Goal: Task Accomplishment & Management: Manage account settings

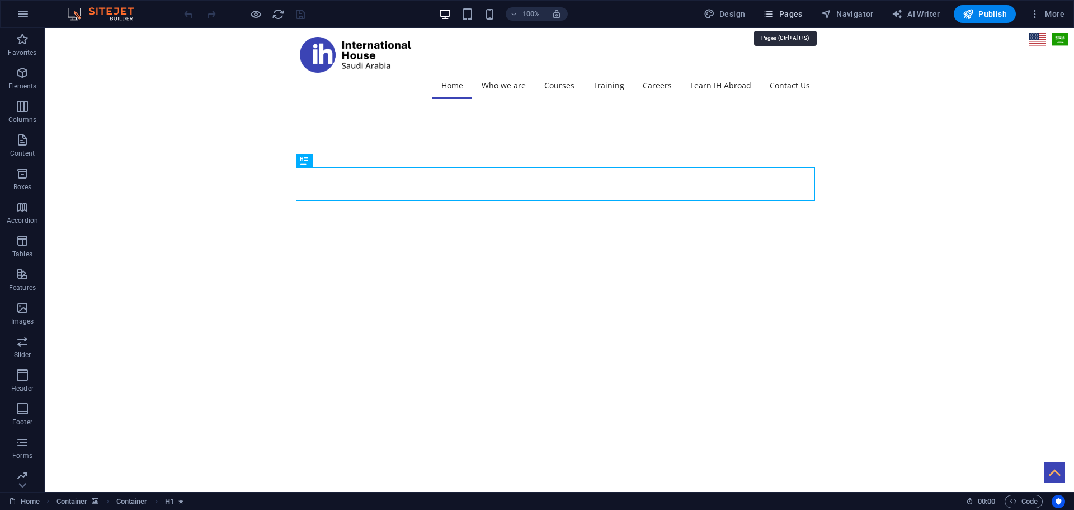
click at [796, 12] on span "Pages" at bounding box center [782, 13] width 39 height 11
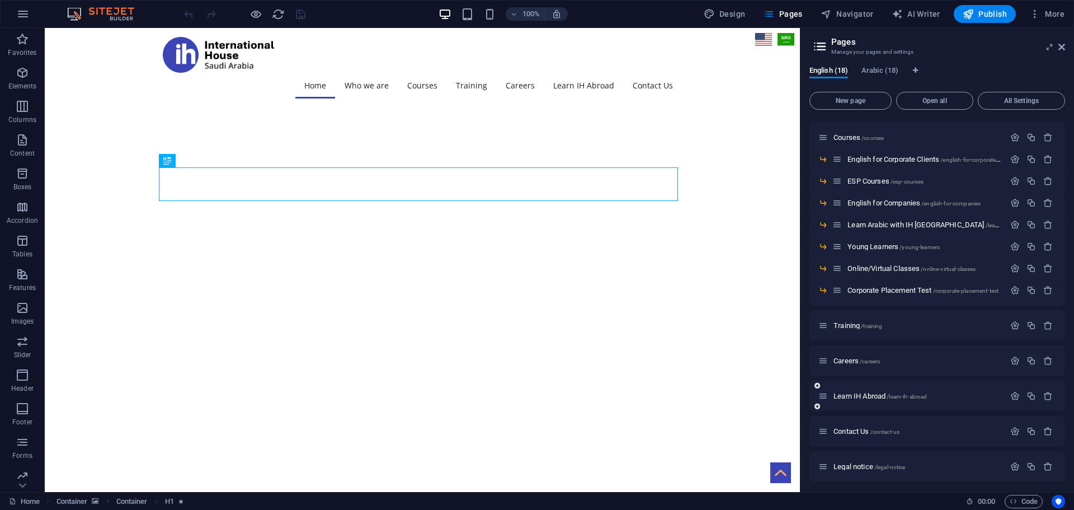
scroll to position [149, 0]
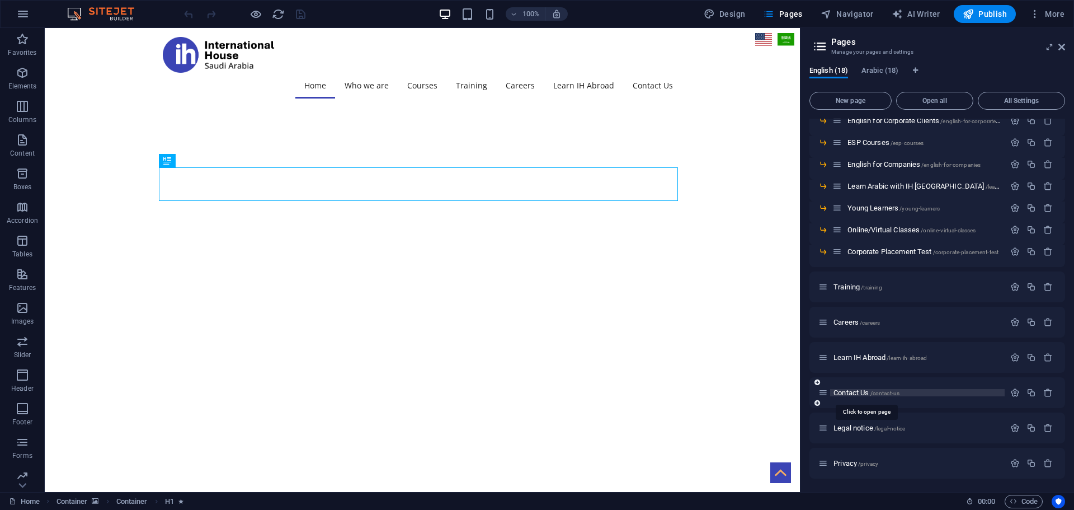
click at [861, 393] on span "Contact Us /contact-us" at bounding box center [867, 392] width 66 height 8
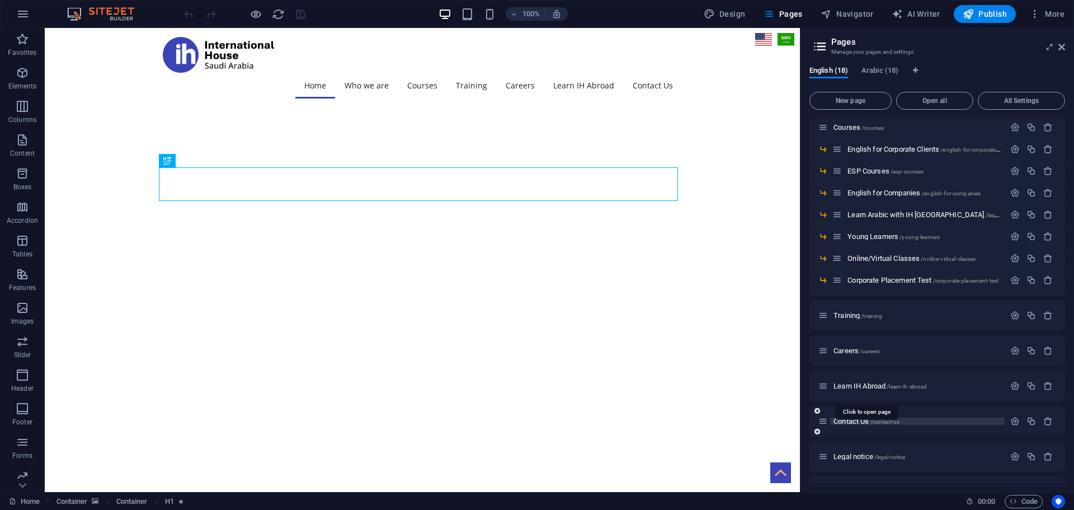
click at [861, 393] on div "Home / Who we Are /who-we-are Our Background /our-background EPIT /epit Courses…" at bounding box center [937, 252] width 256 height 509
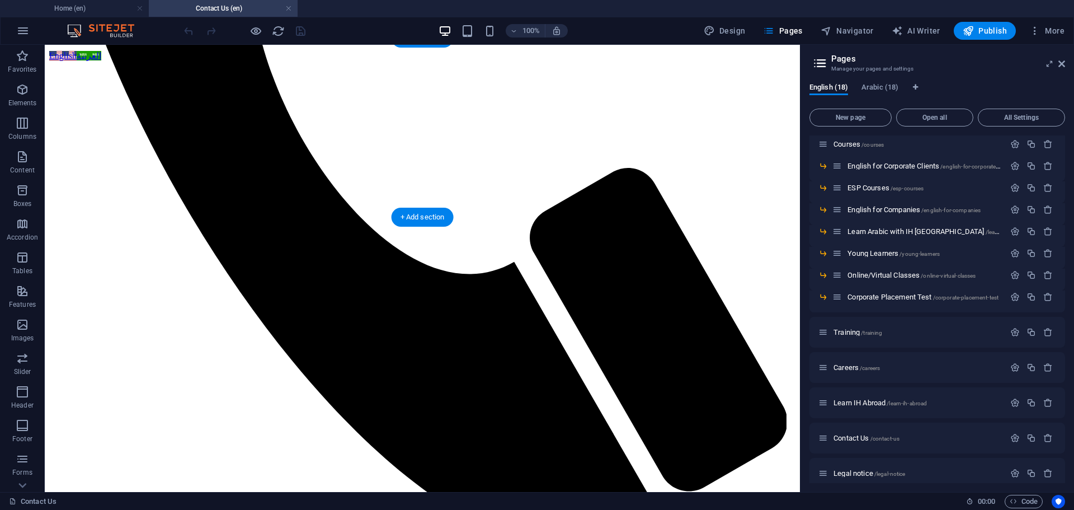
scroll to position [615, 0]
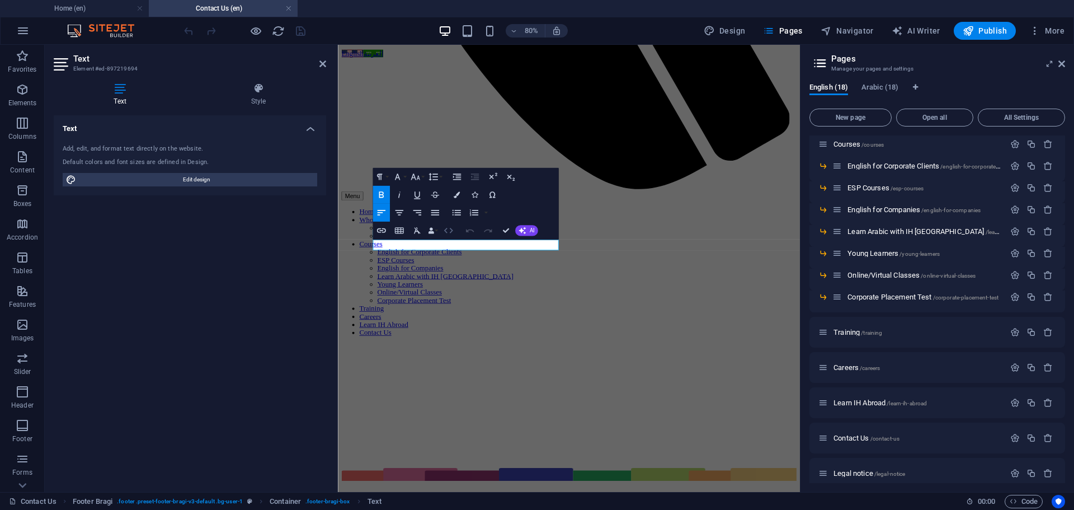
click at [448, 230] on icon "button" at bounding box center [448, 230] width 11 height 11
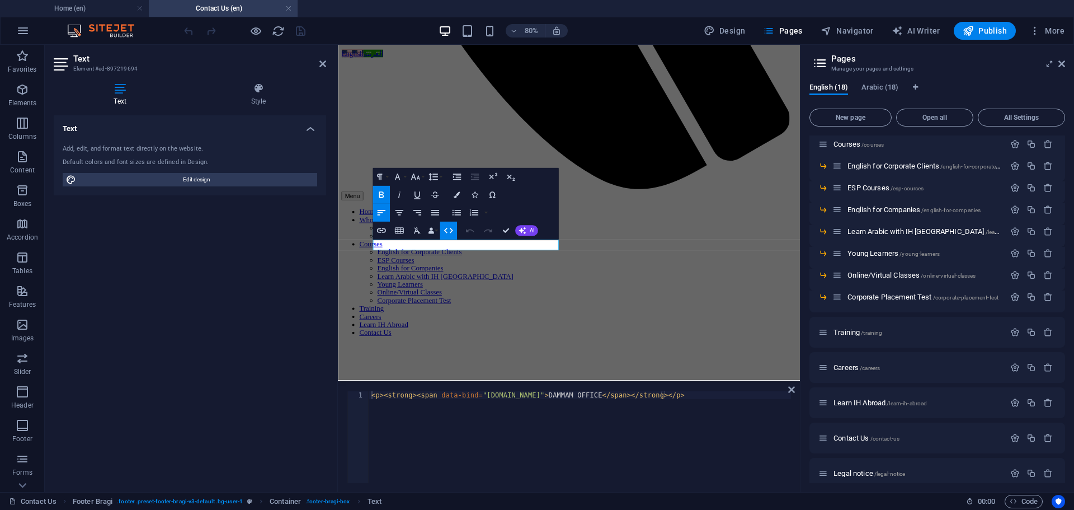
click at [584, 420] on div "< p > < strong > < span data-bind = "[DOMAIN_NAME]" > DAMMAM OFFICE </ span > <…" at bounding box center [580, 444] width 422 height 107
click at [552, 394] on div "< p > < strong > < span data-bind = "[DOMAIN_NAME]" > DAMMAM OFFICE </ span > <…" at bounding box center [580, 444] width 422 height 107
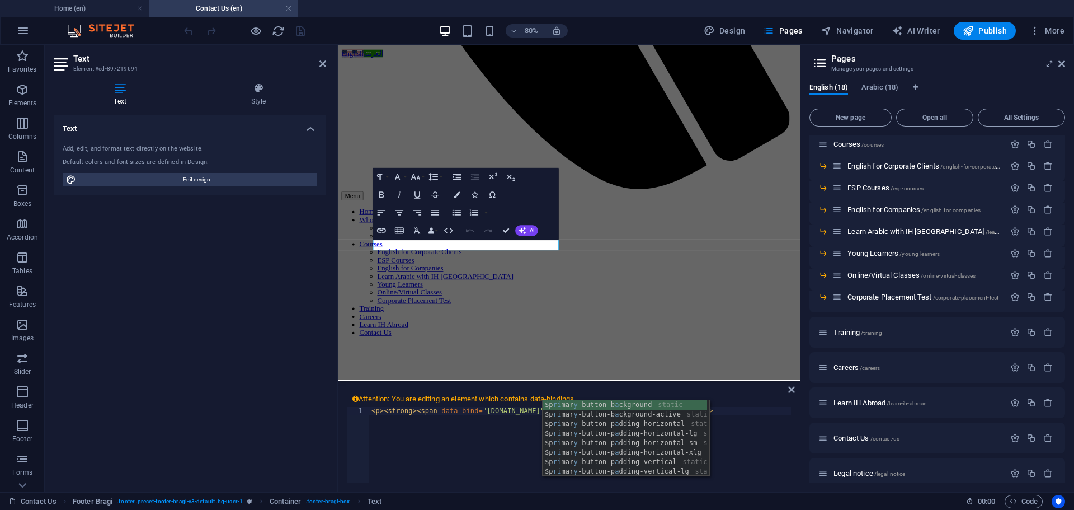
scroll to position [0, 16]
click at [446, 444] on div "< p > < strong > < span data-bind = "[DOMAIN_NAME]" > RIYADH OFFICE </ span > <…" at bounding box center [580, 460] width 422 height 107
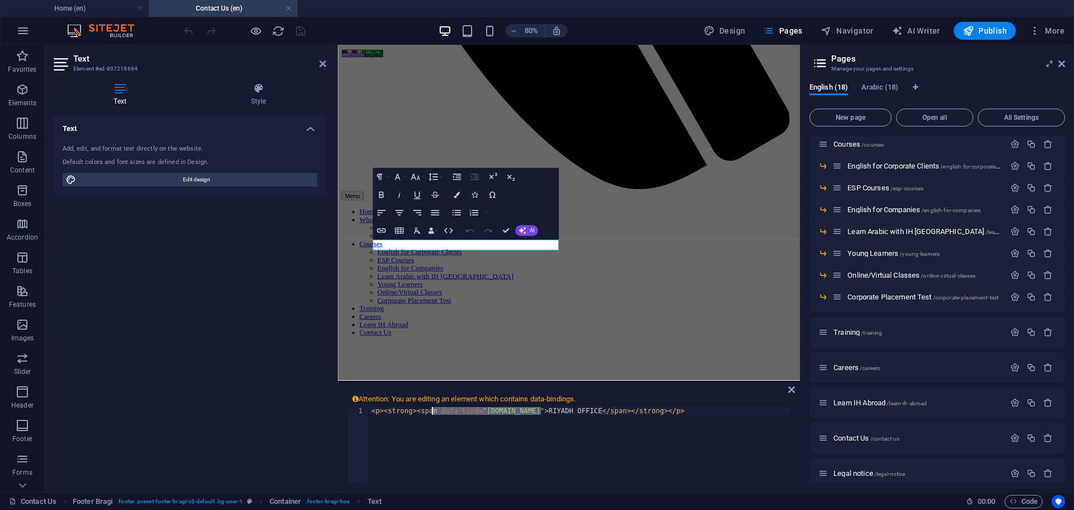
drag, startPoint x: 542, startPoint y: 411, endPoint x: 431, endPoint y: 411, distance: 110.2
click at [431, 411] on div "< p > < strong > < span data-bind = "[DOMAIN_NAME]" > RIYADH OFFICE </ span > <…" at bounding box center [580, 460] width 422 height 107
type textarea "<p><strong><span>RIYADH OFFICE</span></strong></p>"
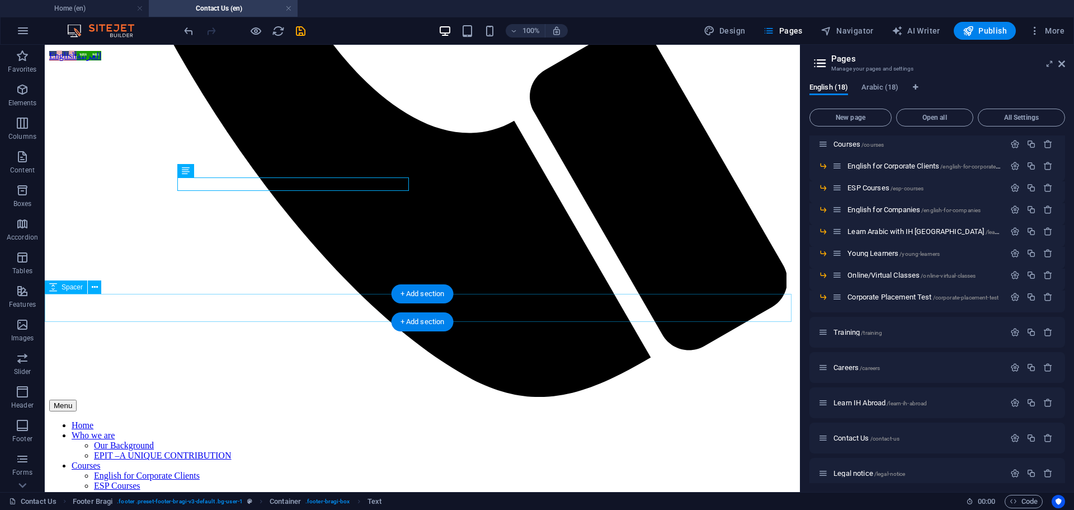
scroll to position [620, 0]
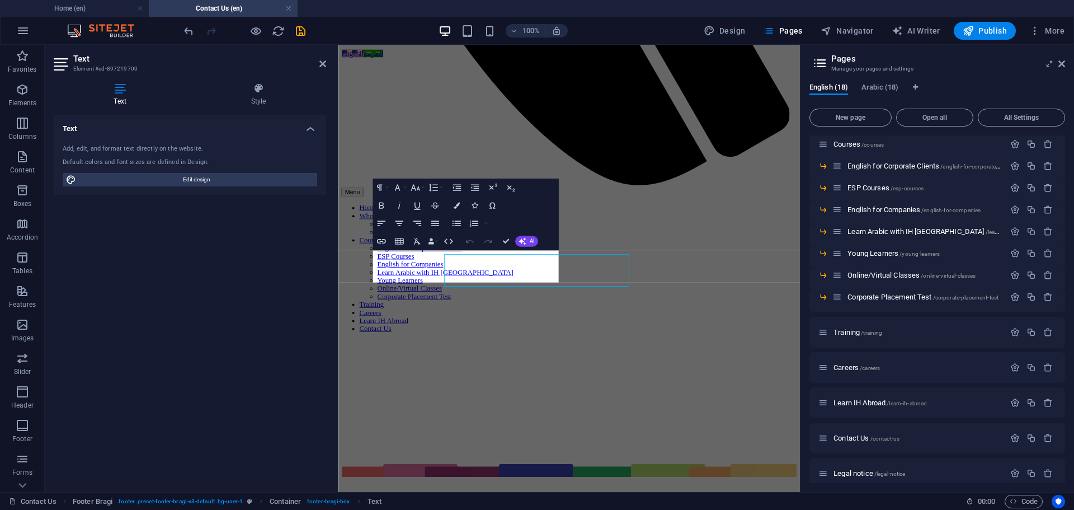
scroll to position [615, 0]
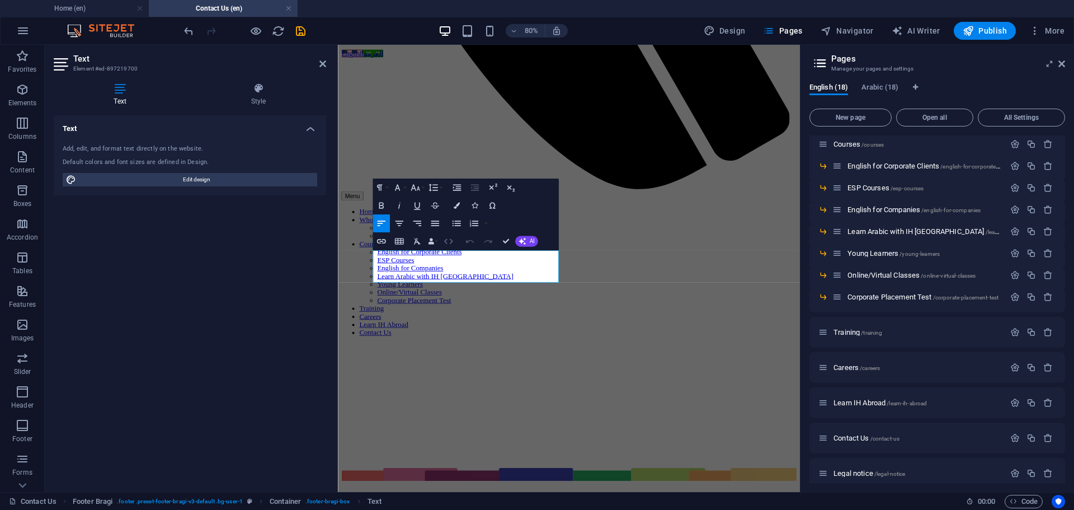
click at [446, 238] on icon "button" at bounding box center [448, 241] width 11 height 11
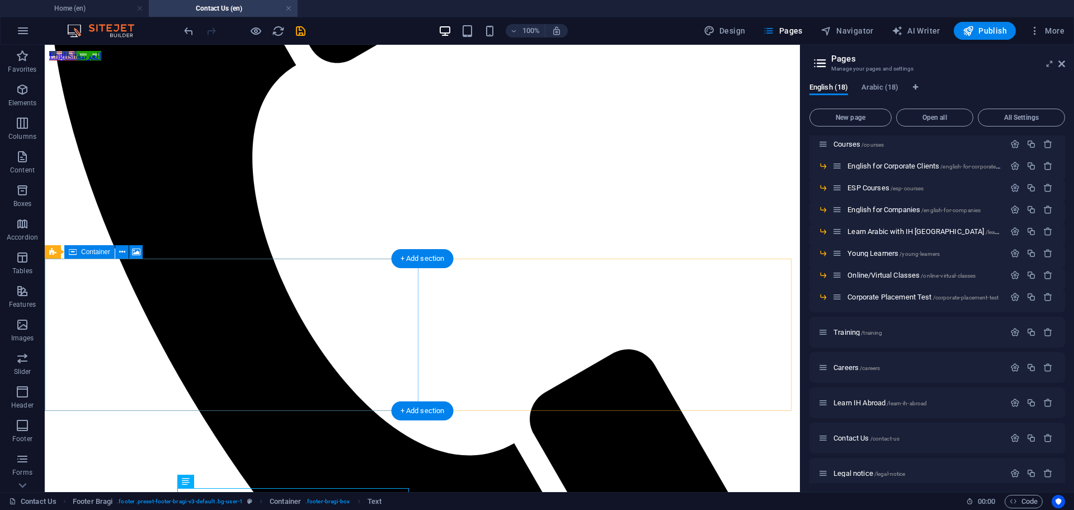
scroll to position [336, 0]
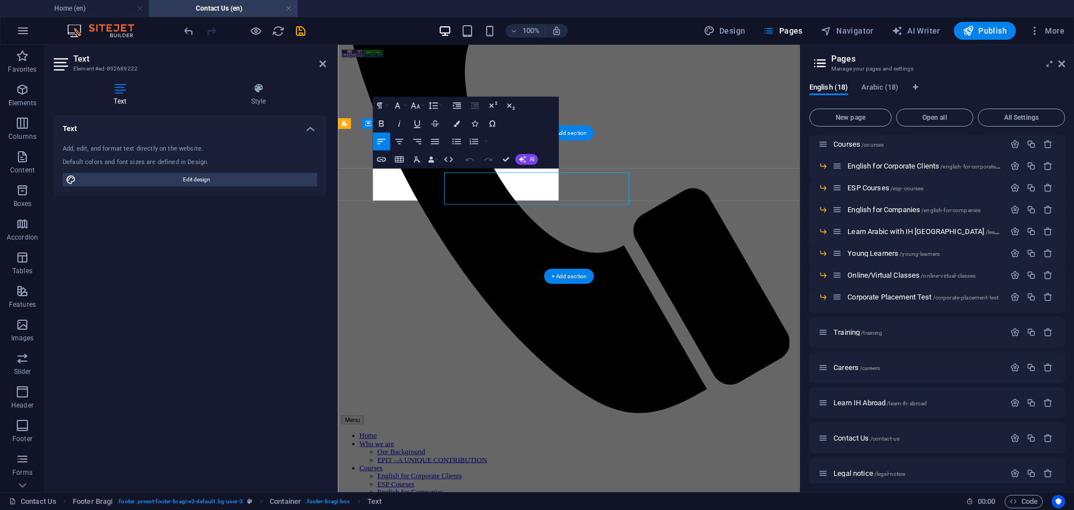
scroll to position [331, 0]
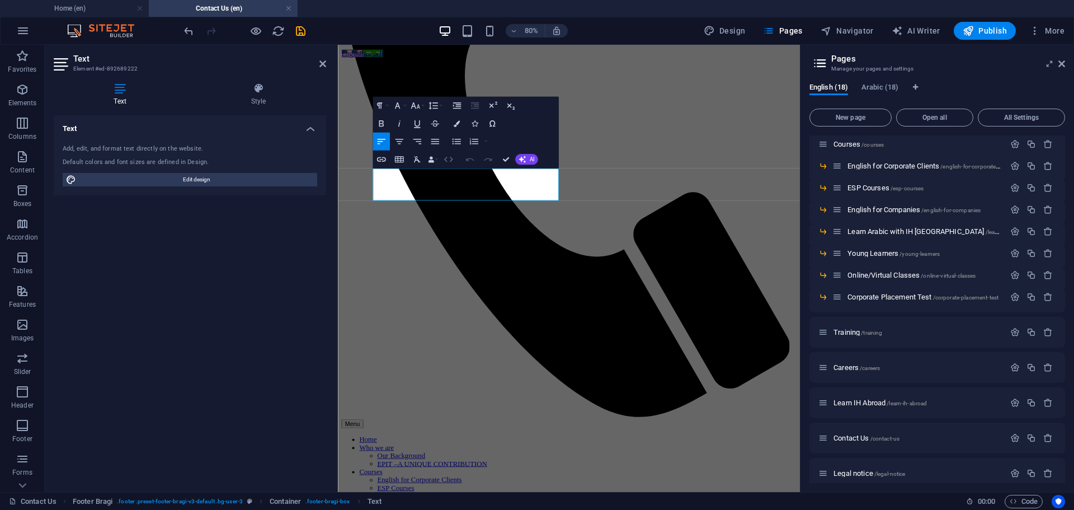
click at [445, 156] on icon "button" at bounding box center [448, 159] width 11 height 11
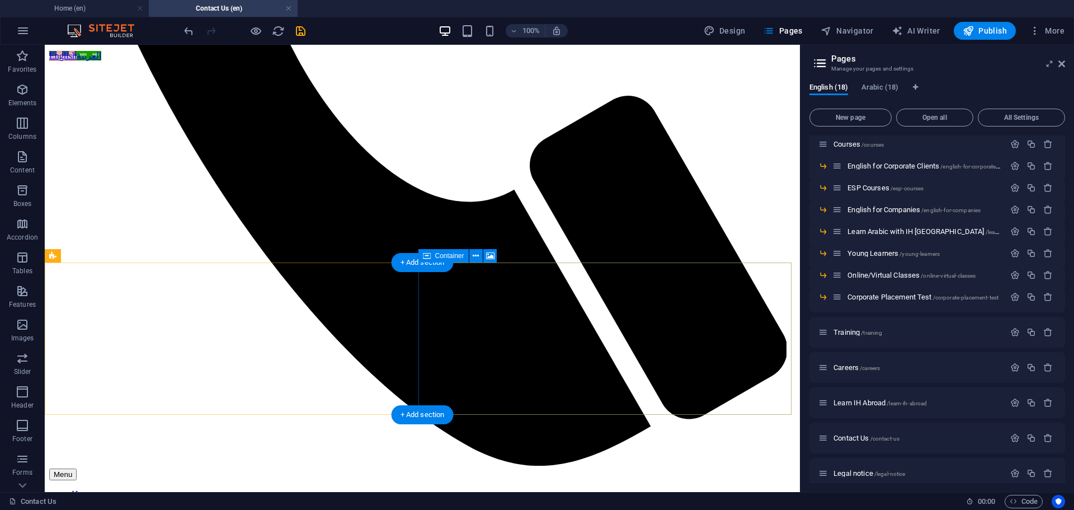
scroll to position [554, 0]
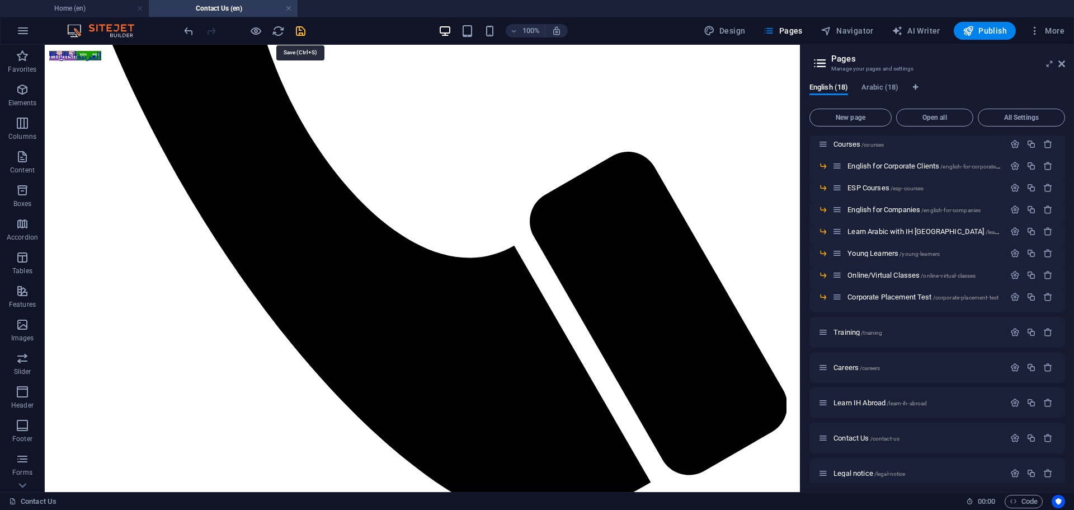
click at [299, 31] on icon "save" at bounding box center [300, 31] width 13 height 13
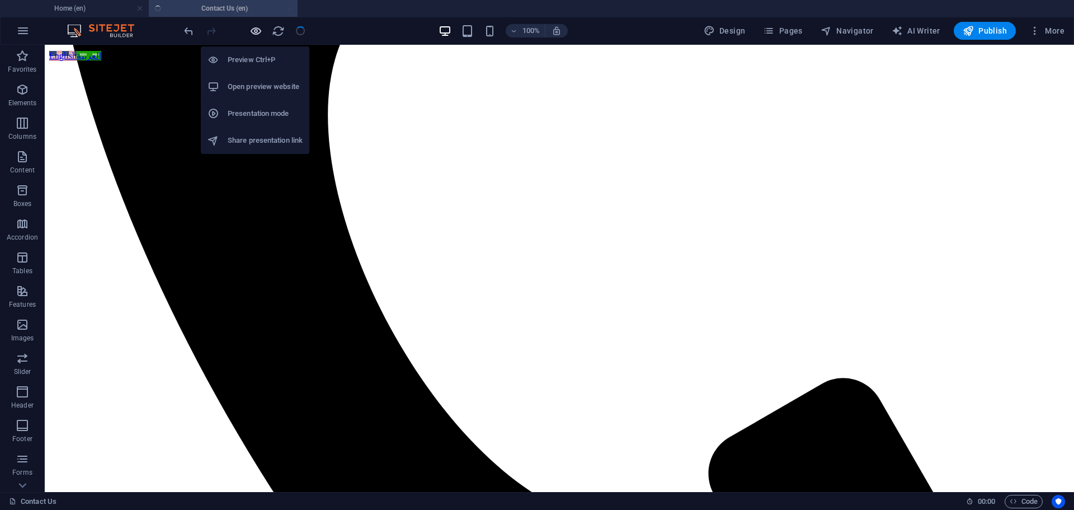
click at [255, 33] on icon "button" at bounding box center [255, 31] width 13 height 13
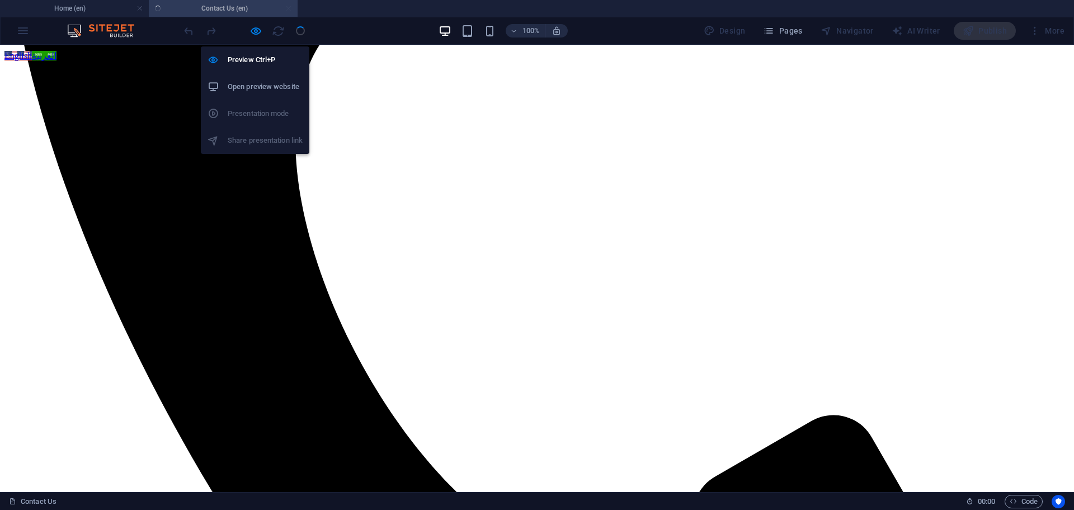
click at [252, 85] on h6 "Open preview website" at bounding box center [265, 86] width 75 height 13
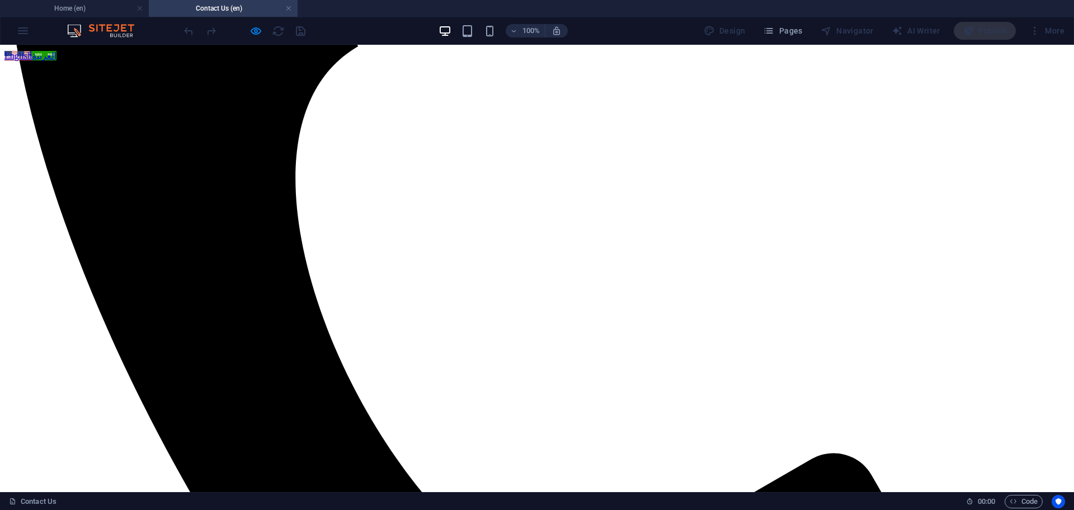
scroll to position [498, 0]
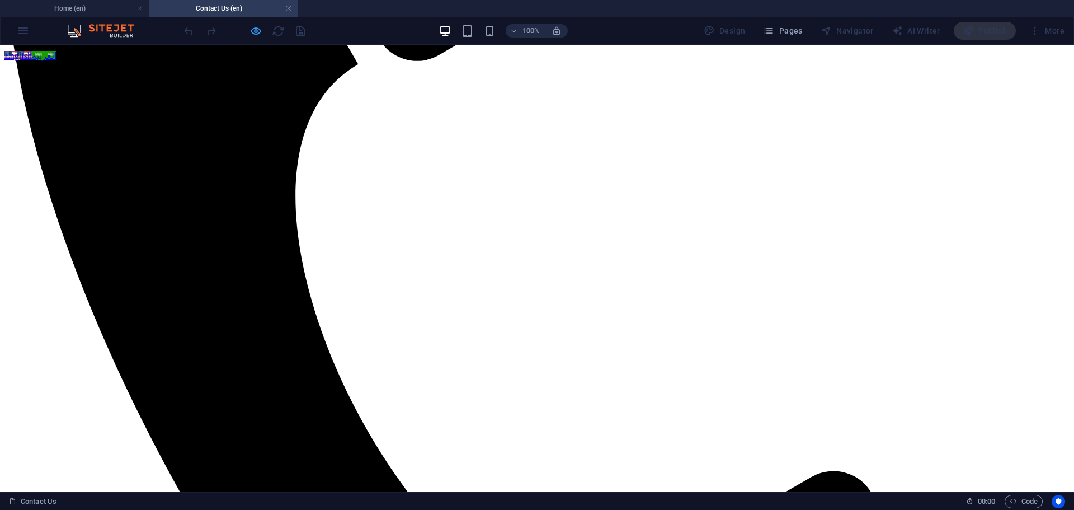
click at [256, 33] on icon "button" at bounding box center [255, 31] width 13 height 13
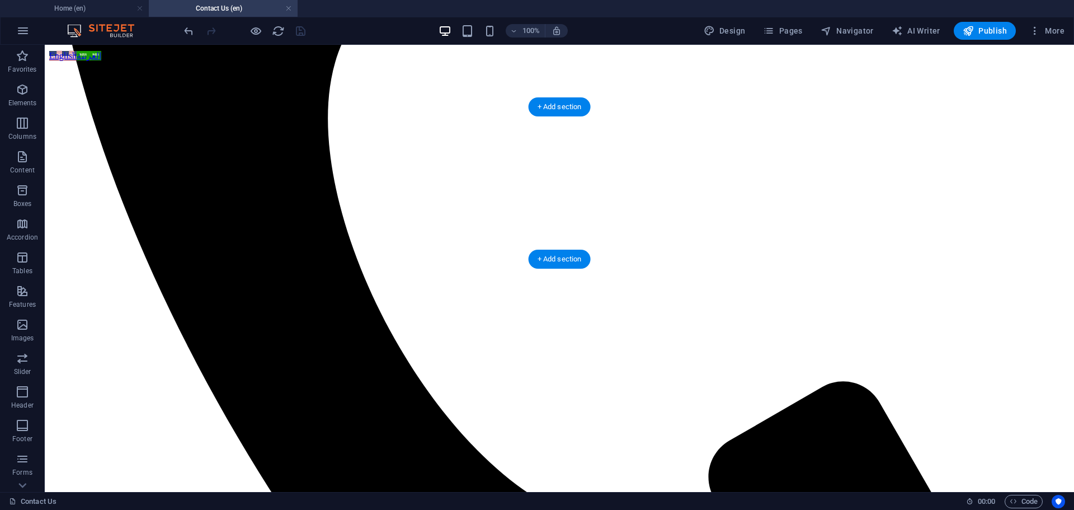
scroll to position [442, 0]
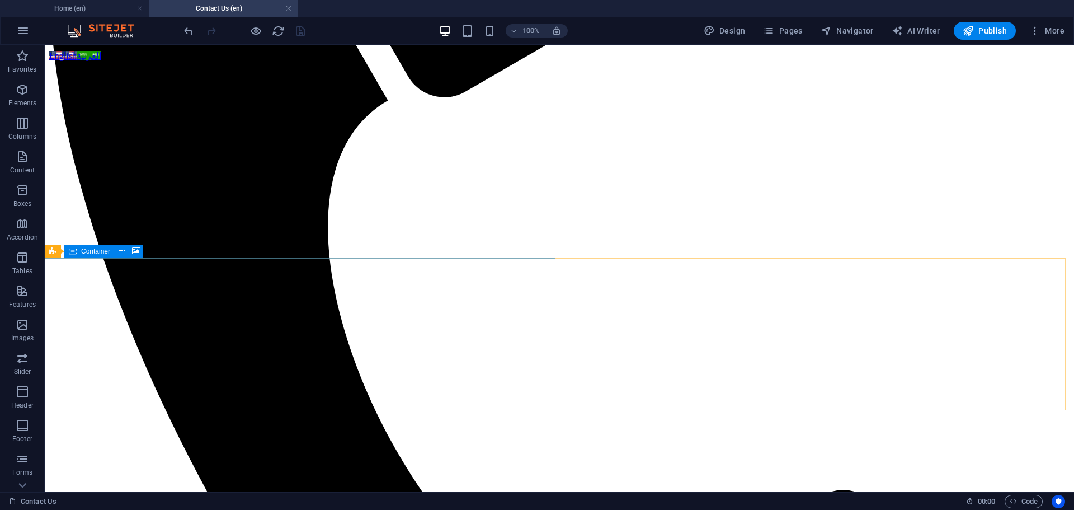
drag, startPoint x: 59, startPoint y: 215, endPoint x: 96, endPoint y: 251, distance: 52.2
click at [96, 251] on span "Container" at bounding box center [95, 251] width 29 height 7
drag, startPoint x: 96, startPoint y: 251, endPoint x: 78, endPoint y: 180, distance: 73.8
click at [96, 251] on span "Container" at bounding box center [95, 251] width 29 height 7
select select "px"
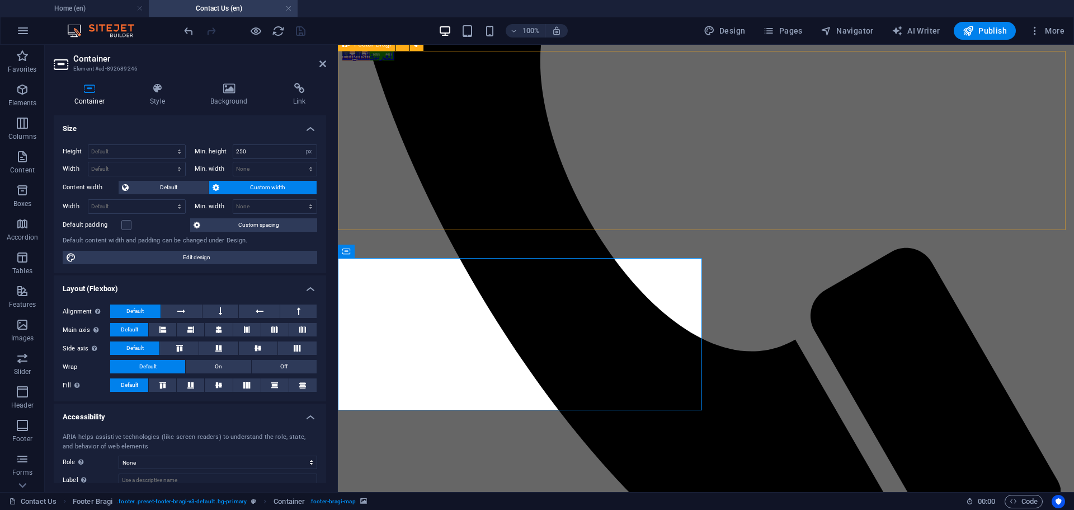
scroll to position [434, 0]
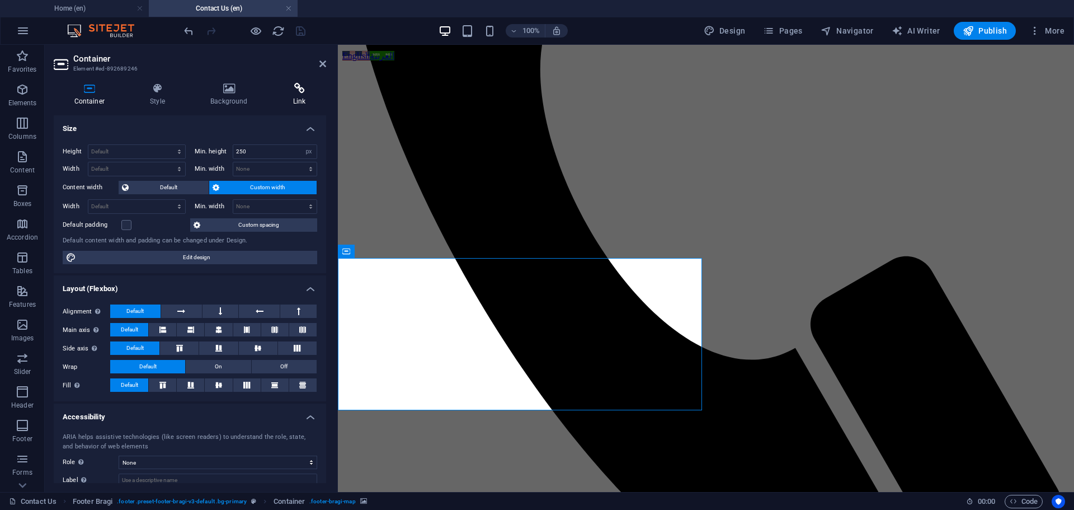
click at [295, 93] on icon at bounding box center [299, 88] width 54 height 11
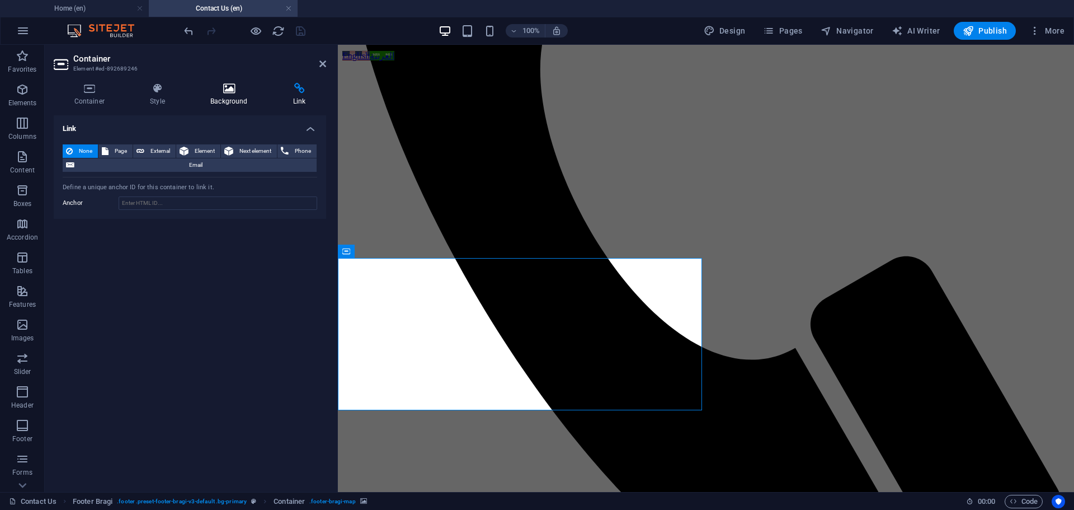
click at [237, 94] on h4 "Background" at bounding box center [231, 94] width 83 height 23
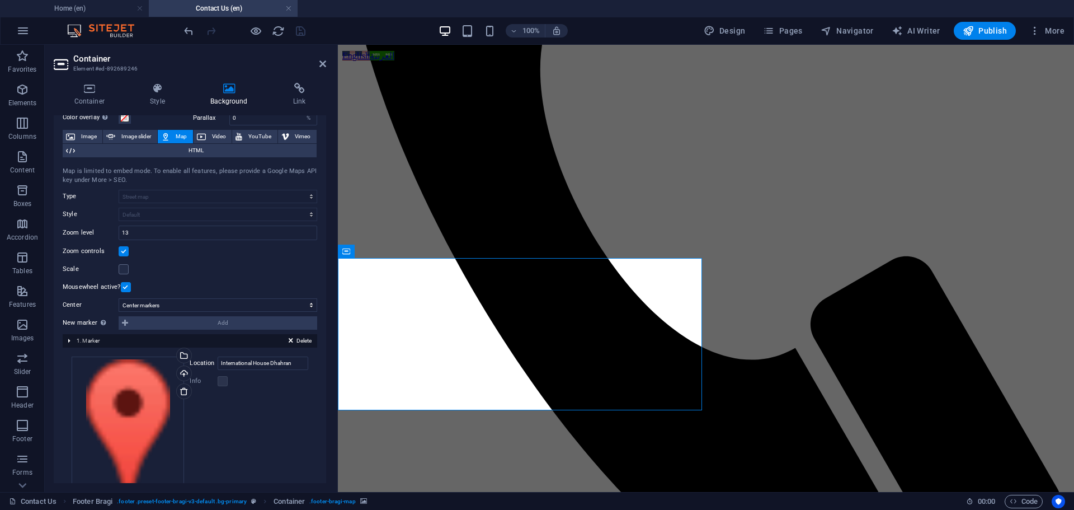
scroll to position [101, 0]
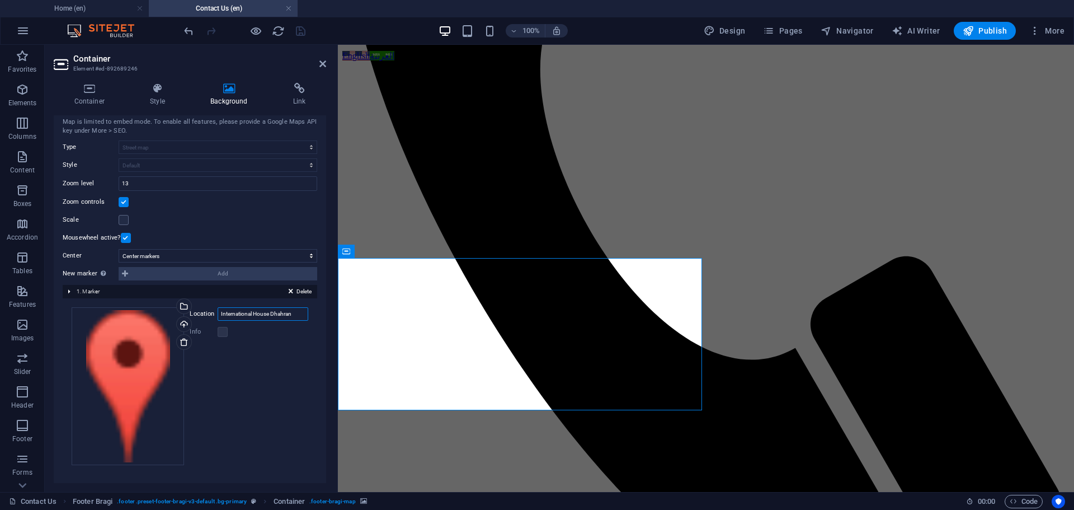
click at [262, 314] on input "International House Dhahran" at bounding box center [263, 313] width 91 height 13
click at [324, 62] on icon at bounding box center [322, 63] width 7 height 9
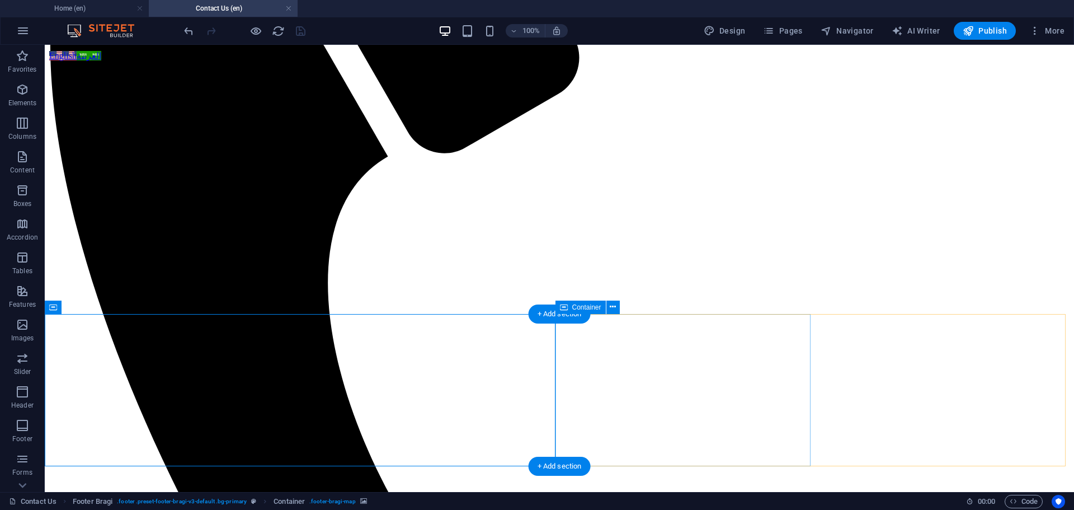
scroll to position [275, 0]
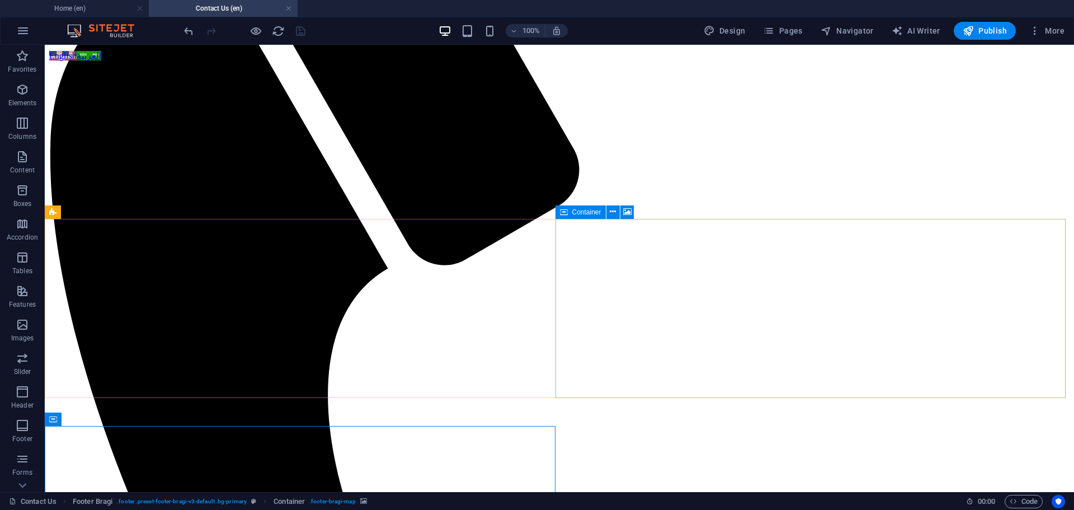
click at [586, 211] on span "Container" at bounding box center [586, 212] width 29 height 7
select select "px"
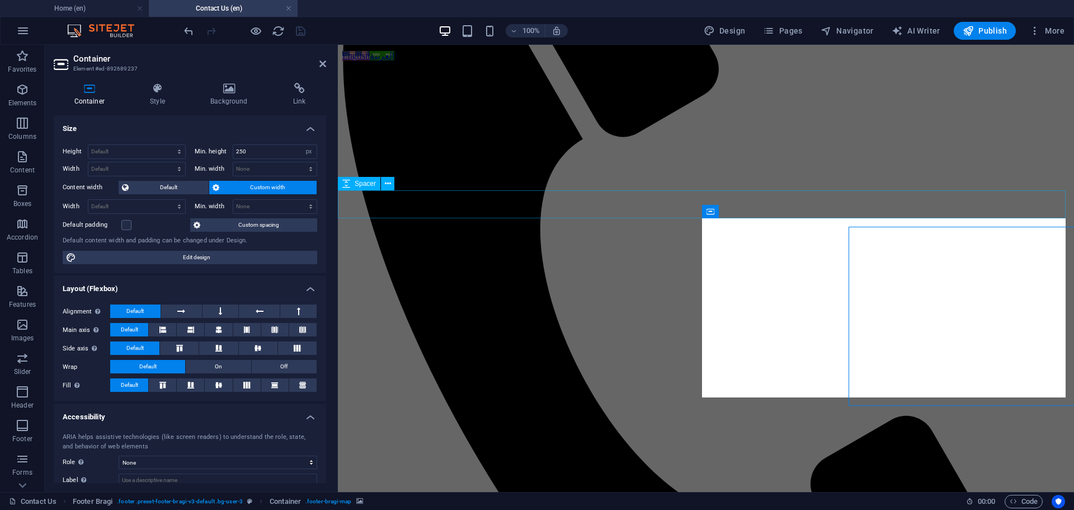
scroll to position [267, 0]
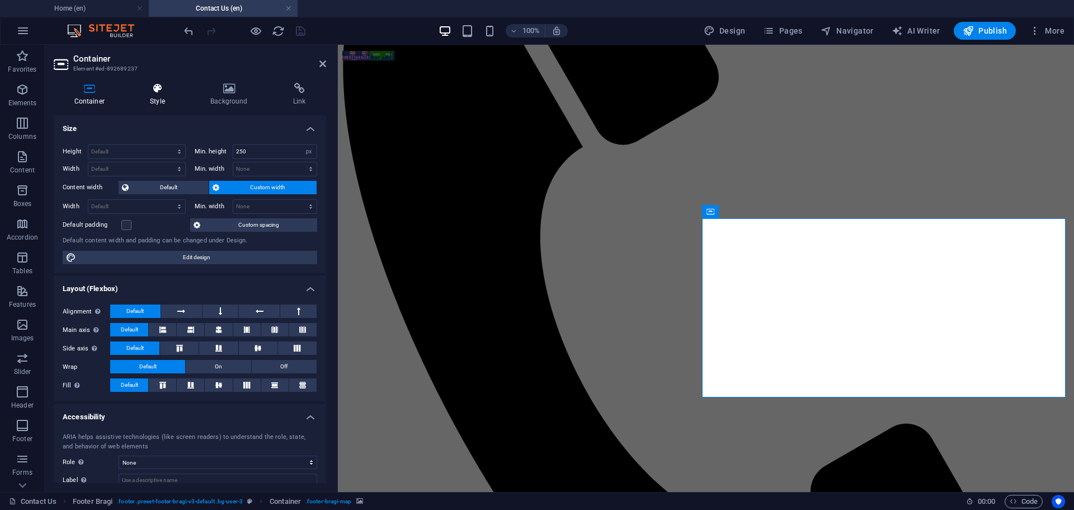
click at [153, 92] on icon at bounding box center [158, 88] width 56 height 11
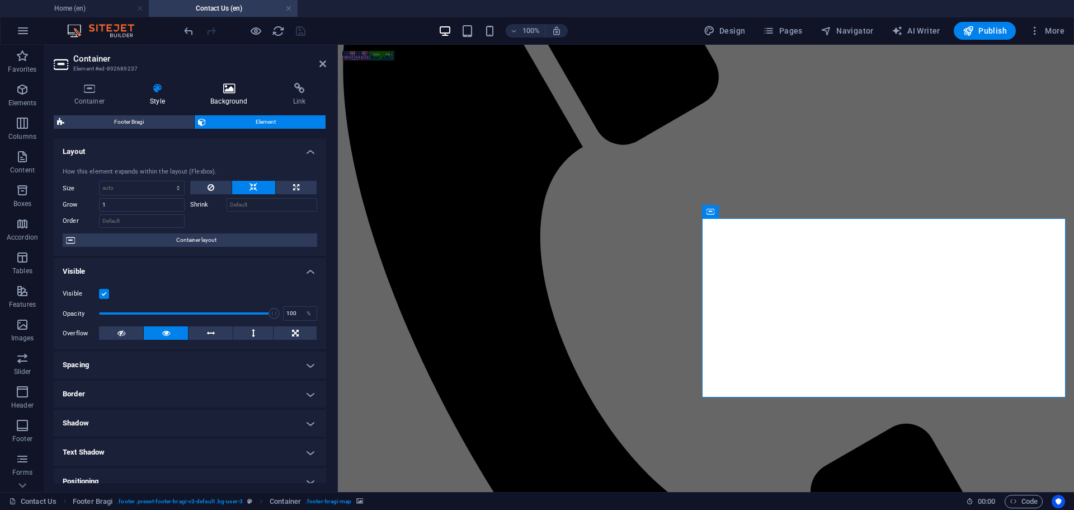
click at [237, 90] on icon at bounding box center [229, 88] width 78 height 11
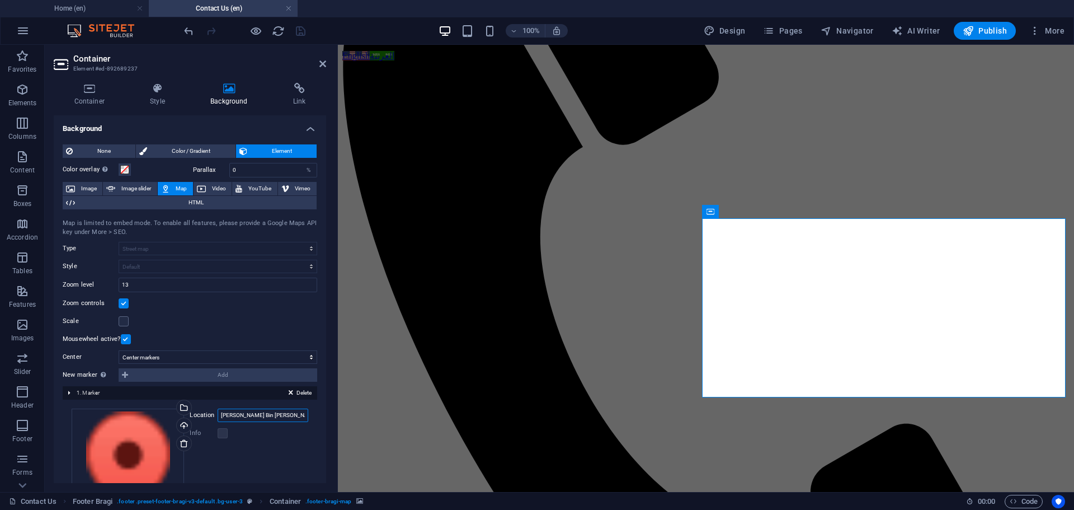
click at [256, 413] on input "[PERSON_NAME] Bin [PERSON_NAME] Rd" at bounding box center [263, 414] width 91 height 13
paste input "International House Dhahran"
type input "International House Dhahran"
click at [303, 29] on icon "save" at bounding box center [300, 31] width 13 height 13
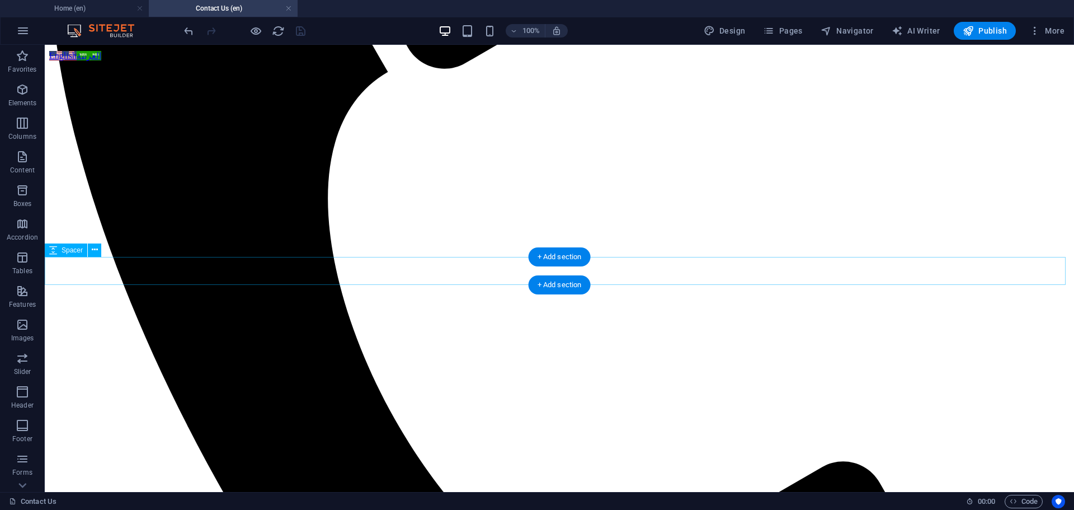
scroll to position [498, 0]
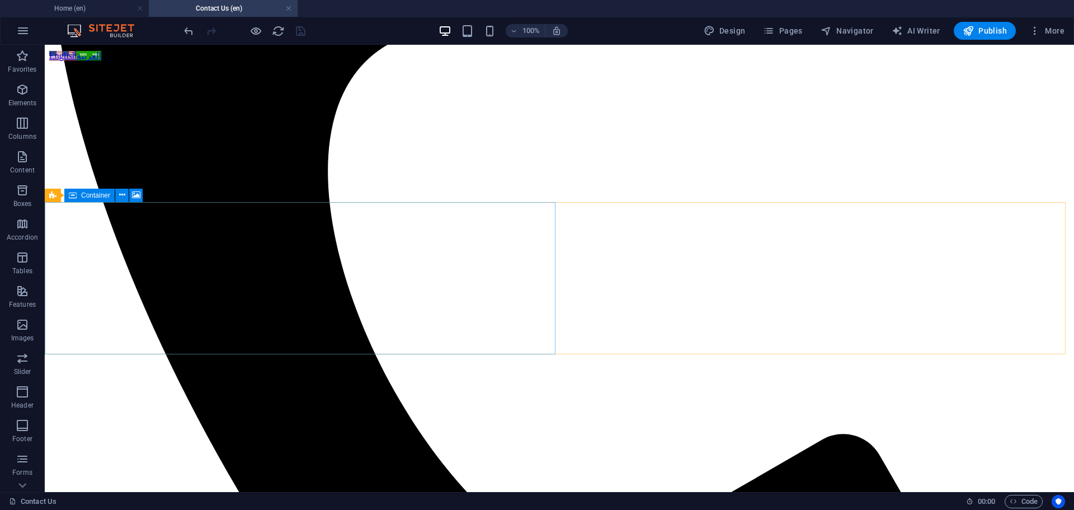
click at [98, 193] on span "Container" at bounding box center [95, 195] width 29 height 7
select select "1"
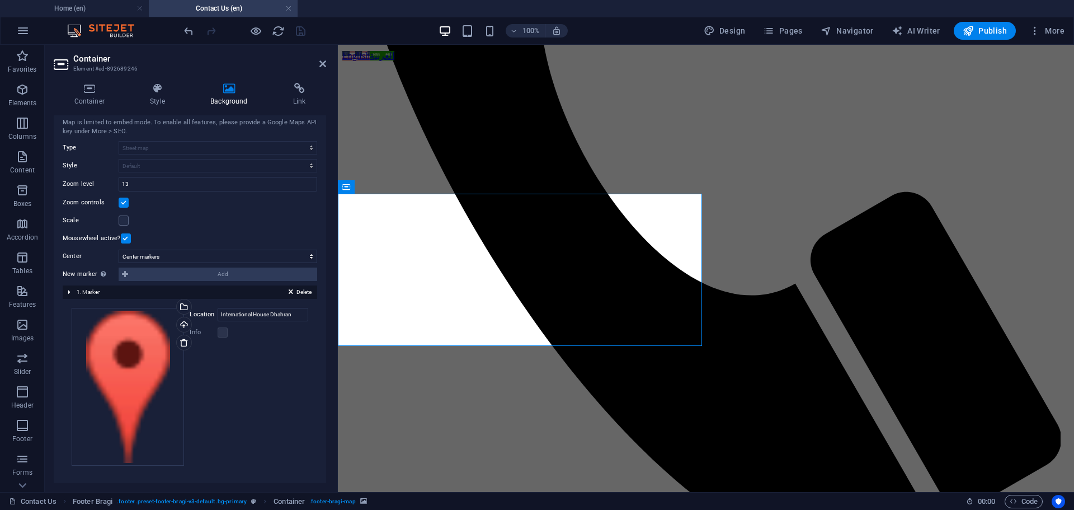
scroll to position [101, 0]
click at [277, 314] on input "International House Dhahran" at bounding box center [263, 313] width 91 height 13
paste input "H45M+X54 Al Khalidiyyah, Jeddah [GEOGRAPHIC_DATA]"
drag, startPoint x: 221, startPoint y: 313, endPoint x: 176, endPoint y: 315, distance: 44.8
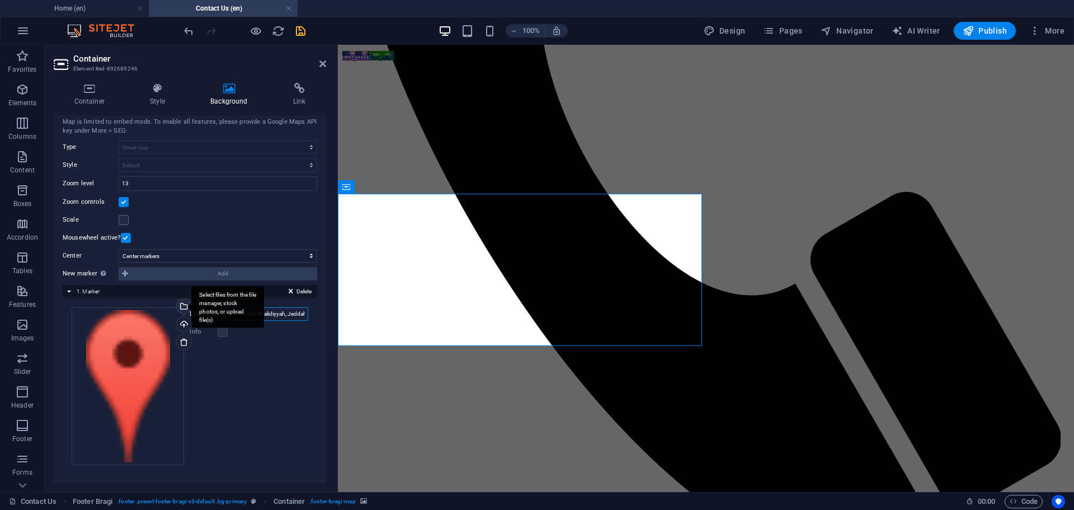
click at [176, 315] on div "Drag files here, click to choose files or select files from Files or our free s…" at bounding box center [190, 386] width 237 height 158
click at [277, 317] on input "H45M+X54 Al Khalidiyyah, Jeddah [GEOGRAPHIC_DATA]" at bounding box center [263, 313] width 91 height 13
click at [250, 313] on input "H45M+X54 Al Khalidiyyah, Jeddah [GEOGRAPHIC_DATA]" at bounding box center [263, 313] width 91 height 13
click at [247, 315] on input "Al Khalidiyyah, Jeddah [GEOGRAPHIC_DATA]" at bounding box center [263, 313] width 91 height 13
paste input "[GEOGRAPHIC_DATA]"
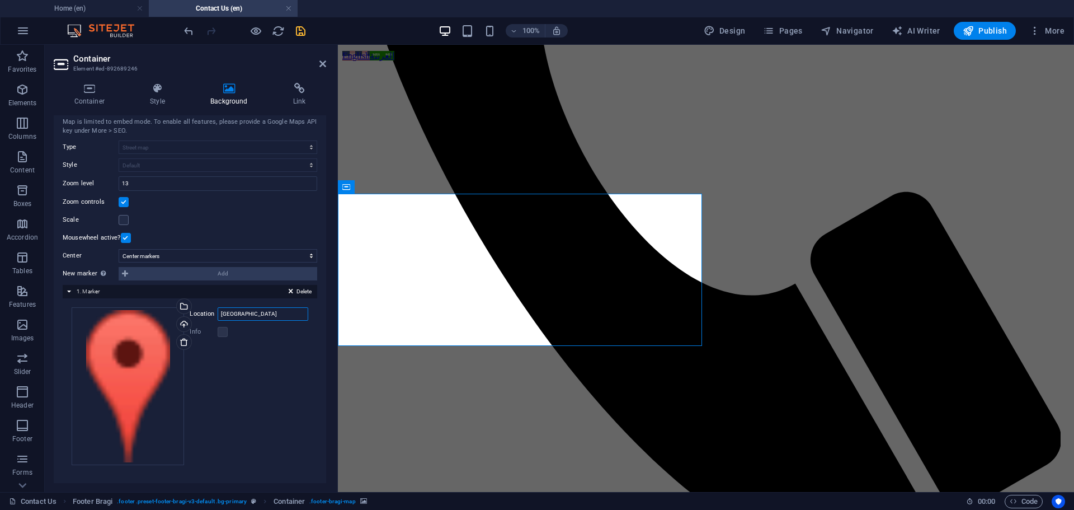
click at [274, 313] on input "[GEOGRAPHIC_DATA]" at bounding box center [263, 313] width 91 height 13
type input "Al Khalidiyyah, Jeddah [GEOGRAPHIC_DATA]"
click at [299, 29] on icon "save" at bounding box center [300, 31] width 13 height 13
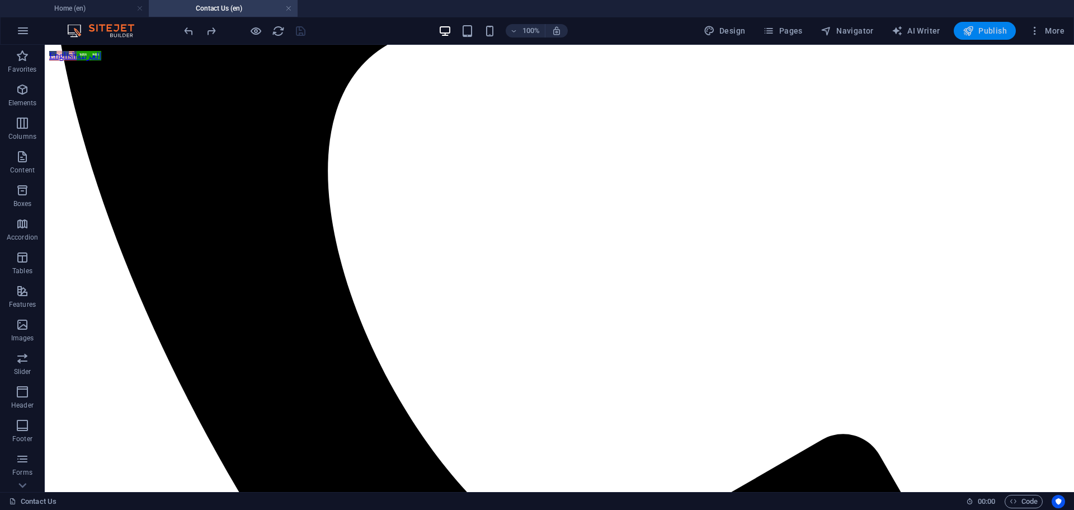
click at [985, 31] on span "Publish" at bounding box center [985, 30] width 44 height 11
